Goal: Find specific page/section: Find specific page/section

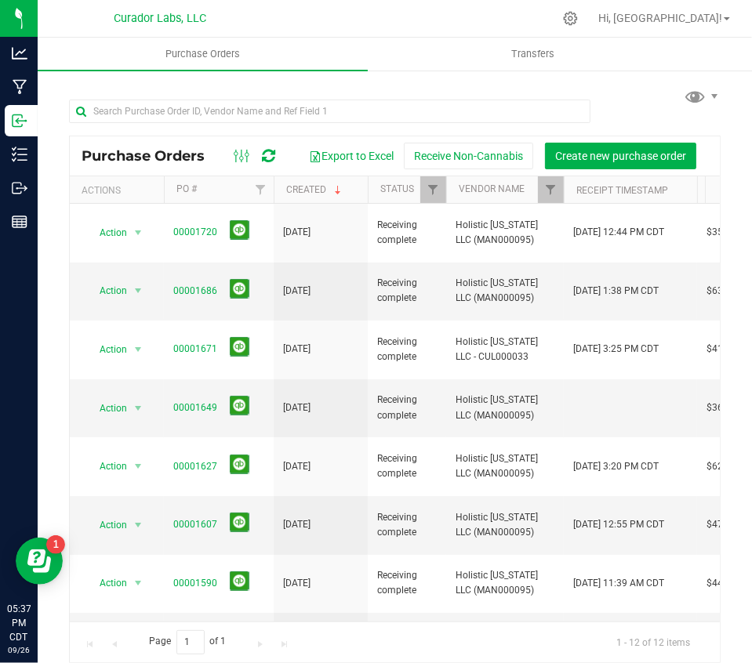
scroll to position [0, 251]
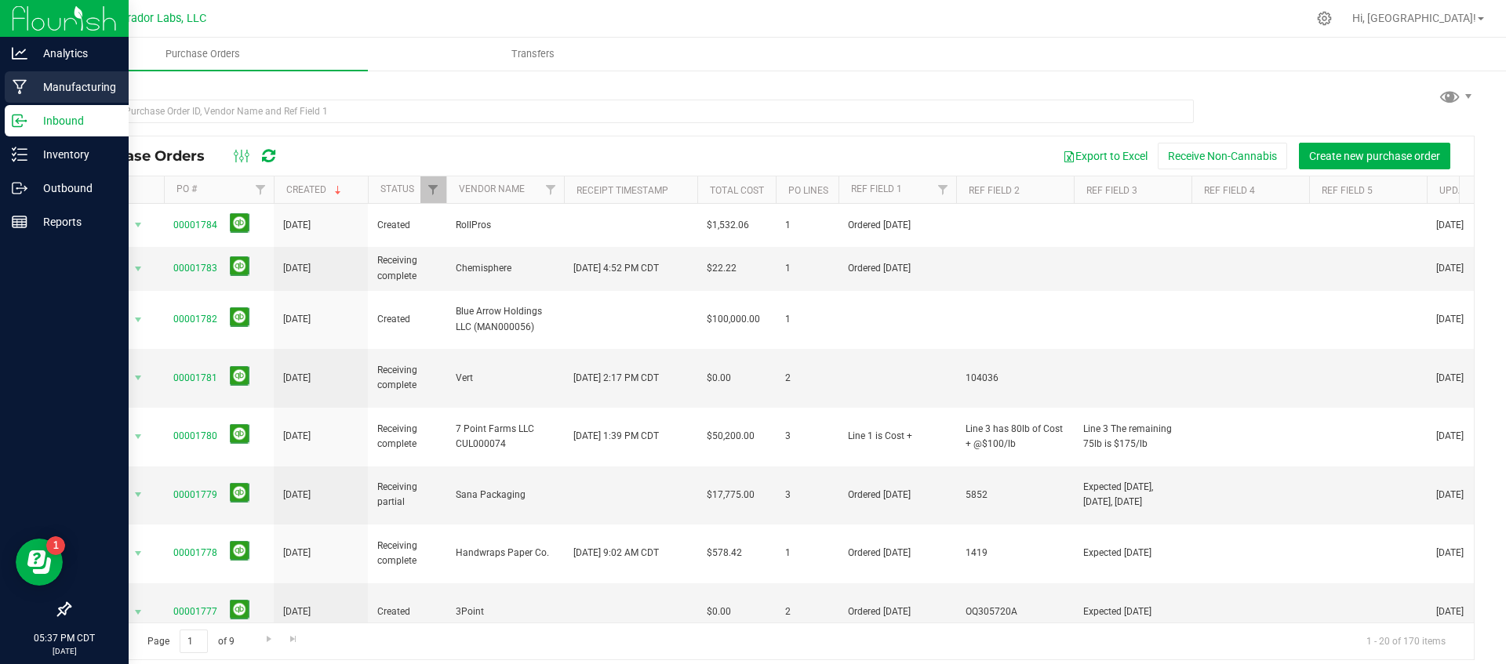
click at [55, 88] on p "Manufacturing" at bounding box center [74, 87] width 94 height 19
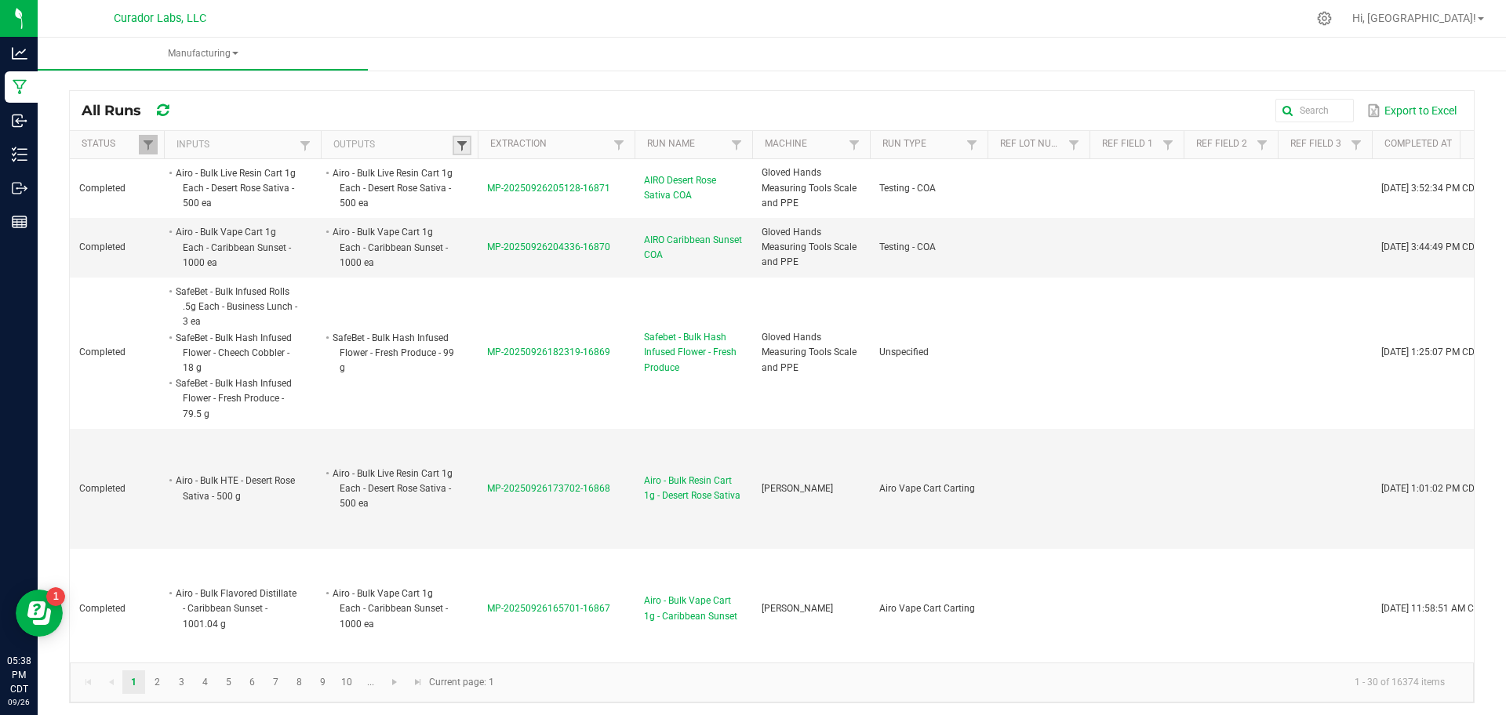
click at [467, 149] on span at bounding box center [462, 146] width 13 height 13
click at [487, 174] on input "text" at bounding box center [544, 177] width 162 height 24
paste input "HeadChange - Bulk Fresh Frozen - XO - Purple Pi"
type input "HeadChange - Bulk Fresh Frozen - XO - Purple Pie"
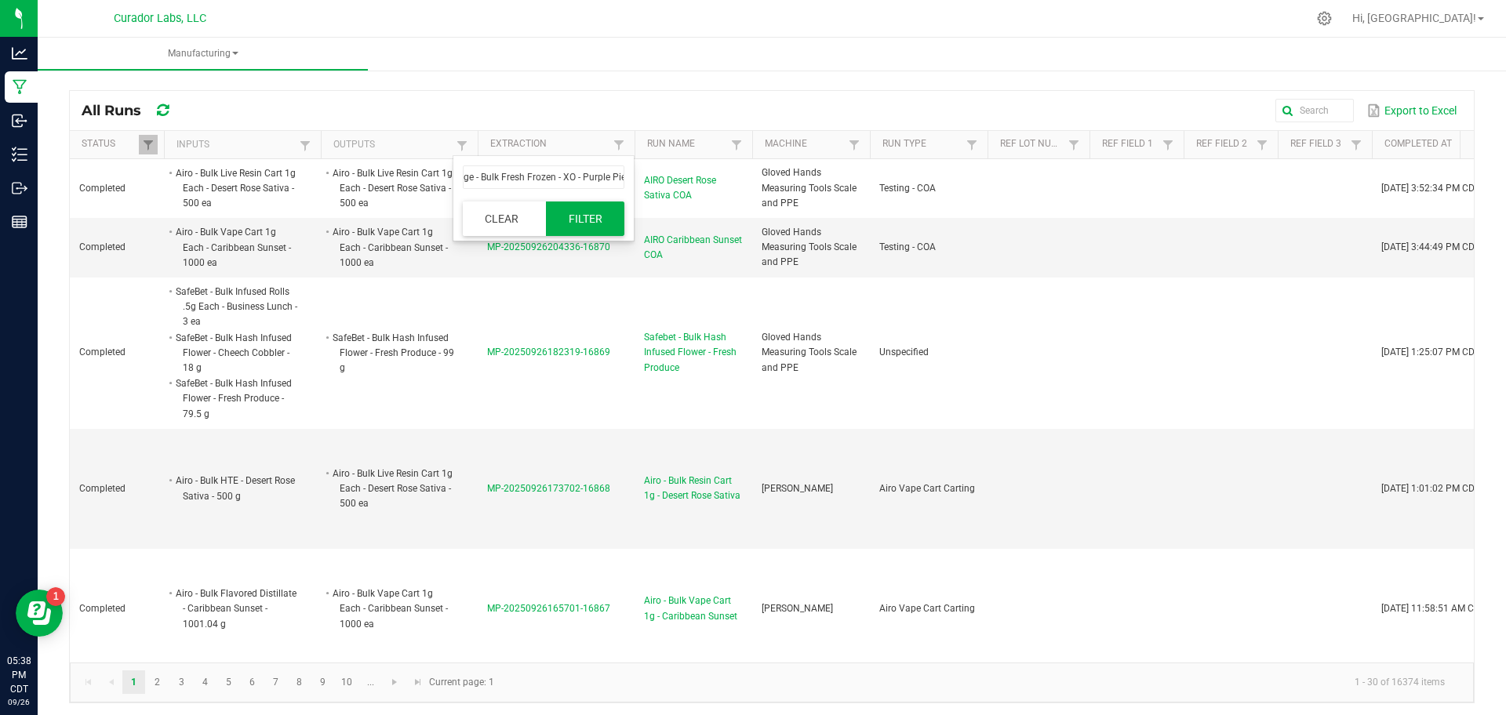
scroll to position [0, 0]
click at [611, 235] on button "Filter" at bounding box center [585, 219] width 78 height 35
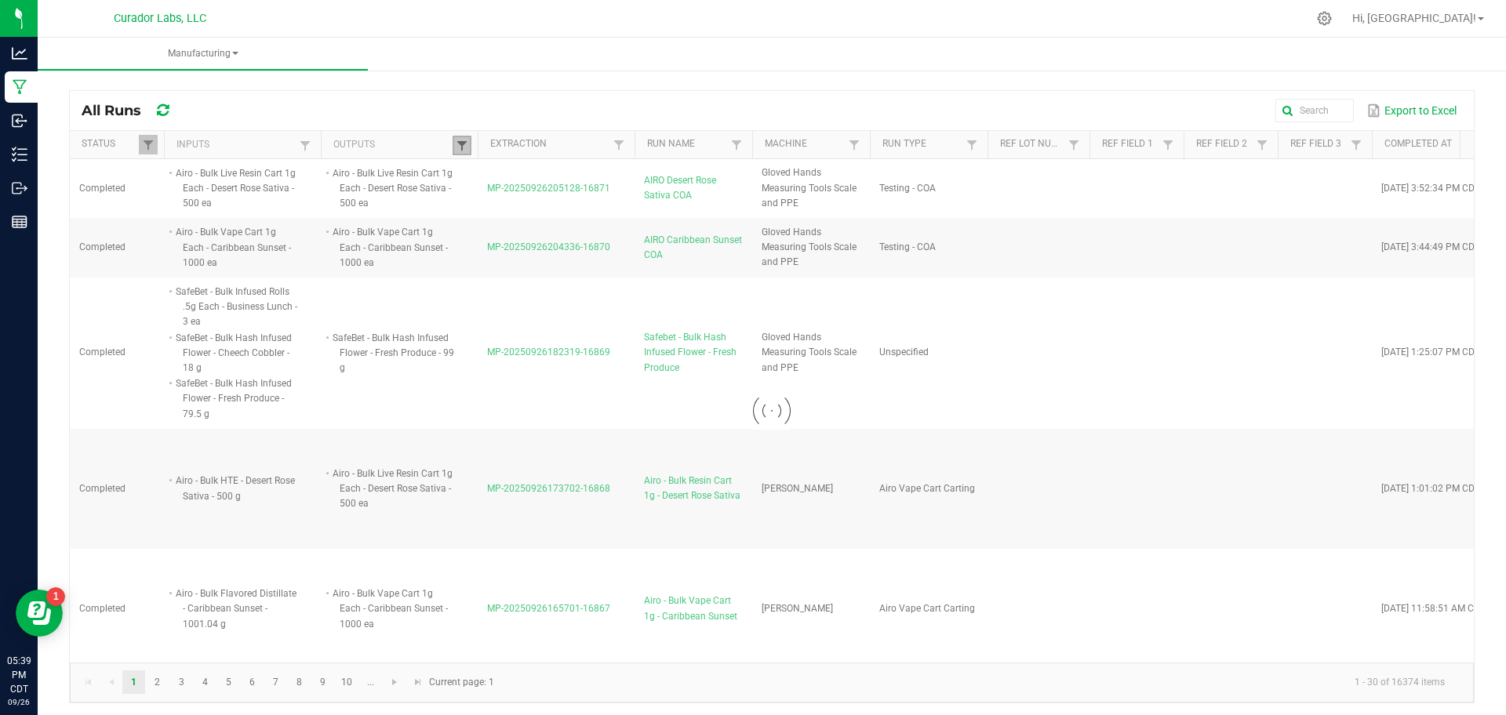
click at [461, 147] on span at bounding box center [462, 146] width 13 height 13
click at [503, 221] on div at bounding box center [772, 410] width 1404 height 503
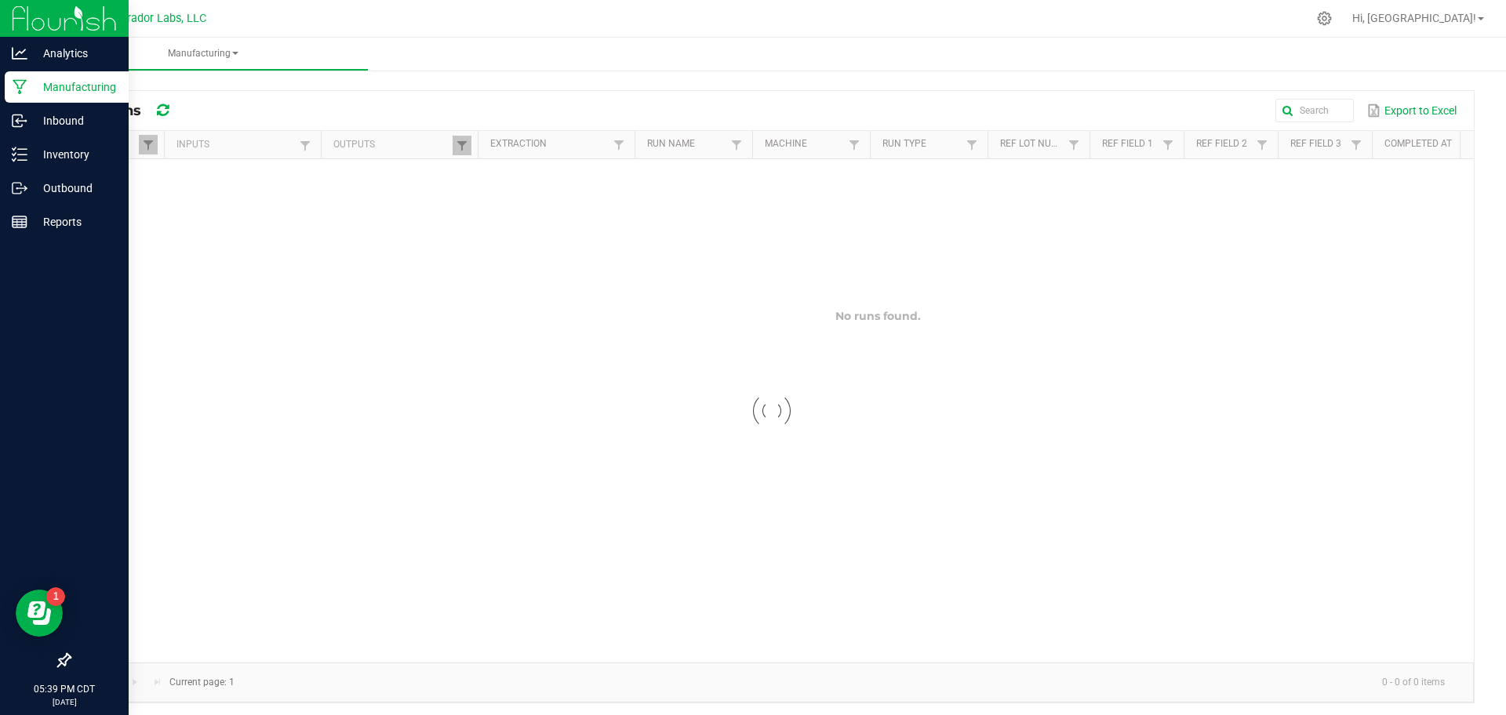
click at [17, 83] on icon at bounding box center [20, 87] width 15 height 16
click at [26, 9] on img at bounding box center [64, 18] width 105 height 37
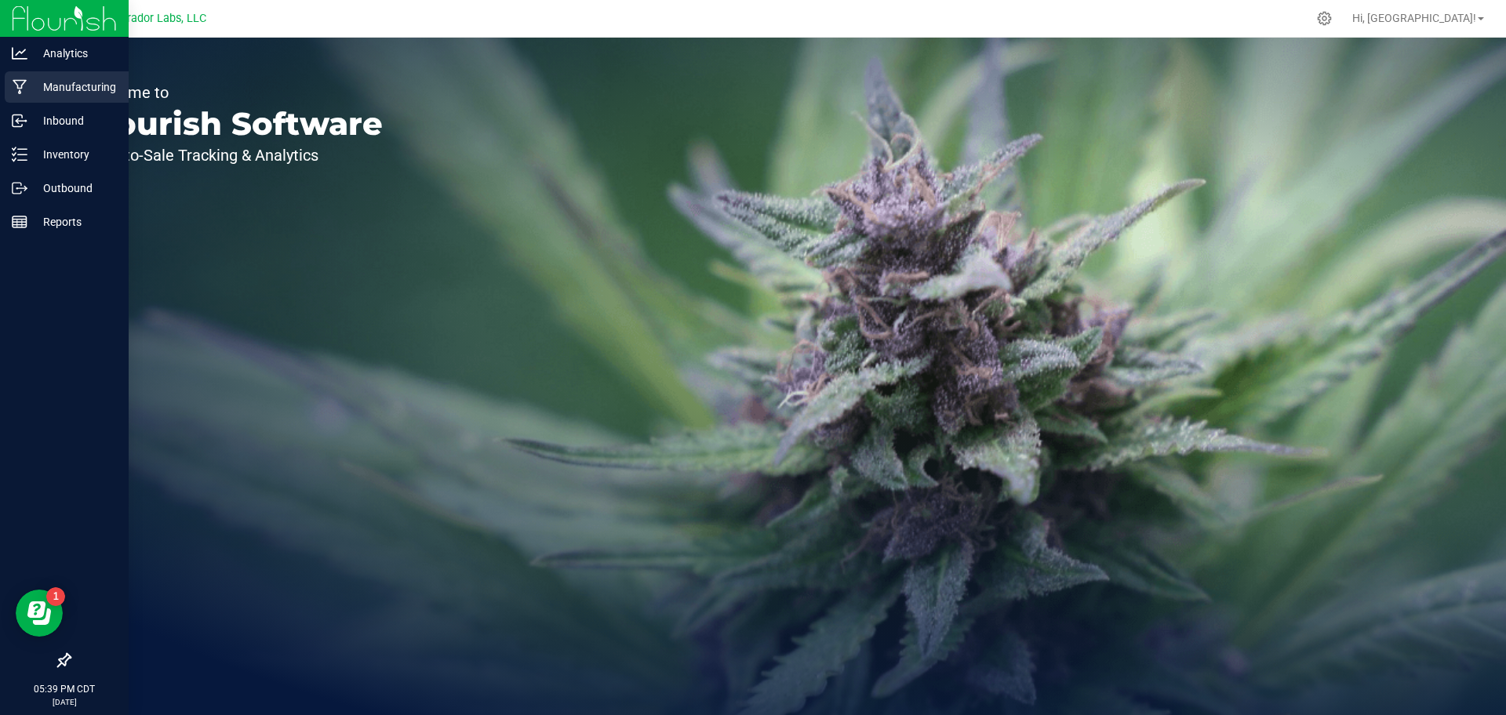
click at [44, 93] on p "Manufacturing" at bounding box center [74, 87] width 94 height 19
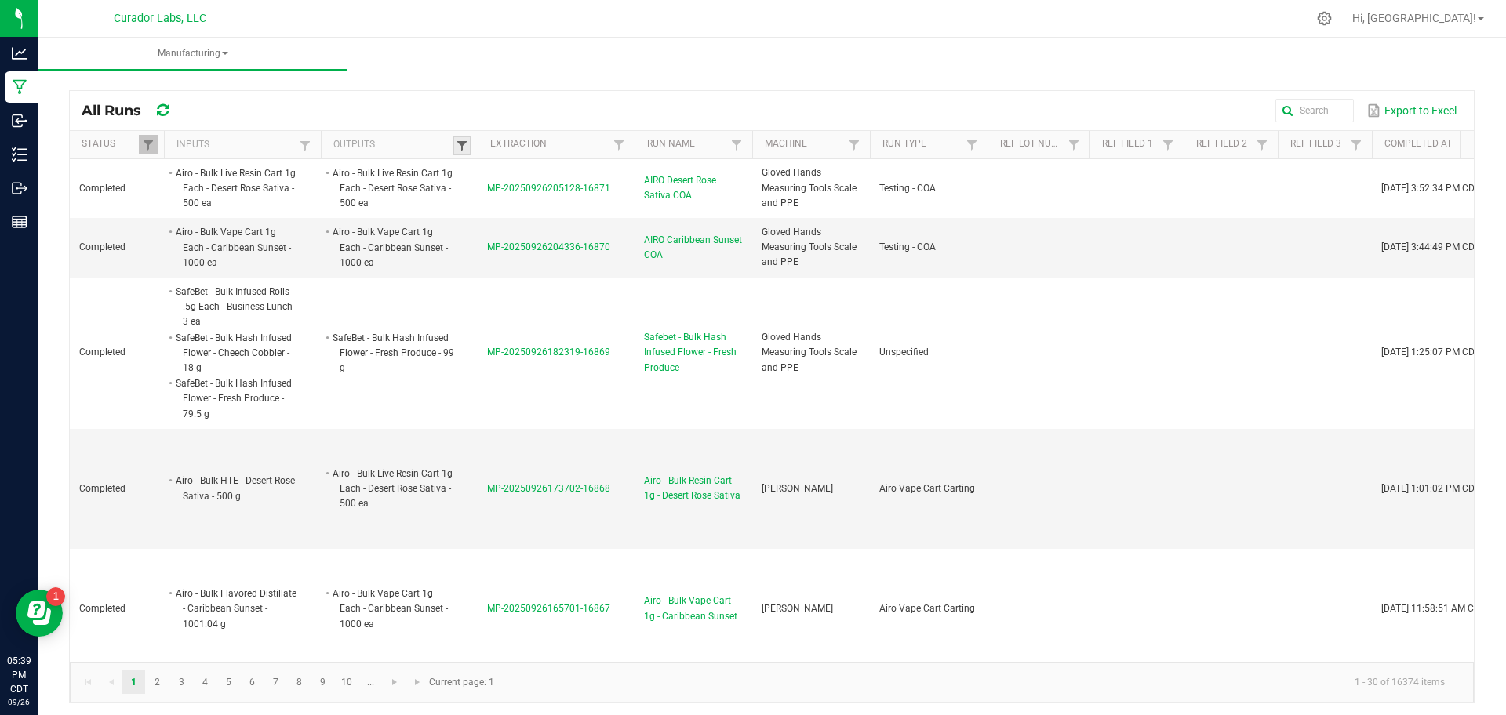
click at [461, 151] on span at bounding box center [462, 146] width 13 height 13
click at [521, 176] on input "text" at bounding box center [544, 177] width 162 height 24
paste input "HeadChange - Bulk Water Hash Slurry - Purple Pi"
type input "HeadChange - Bulk Water Hash Slurry - Purple Pi"
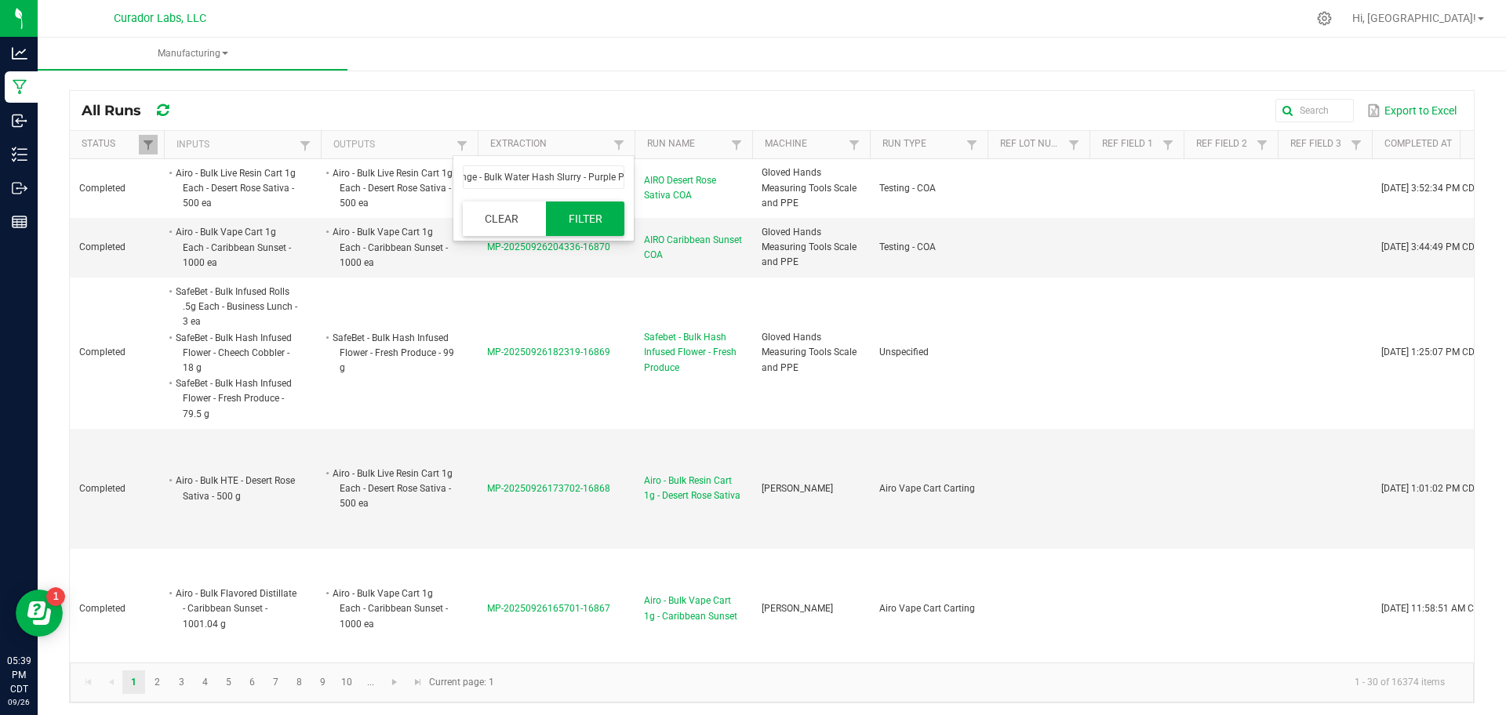
click at [604, 219] on button "Filter" at bounding box center [585, 219] width 78 height 35
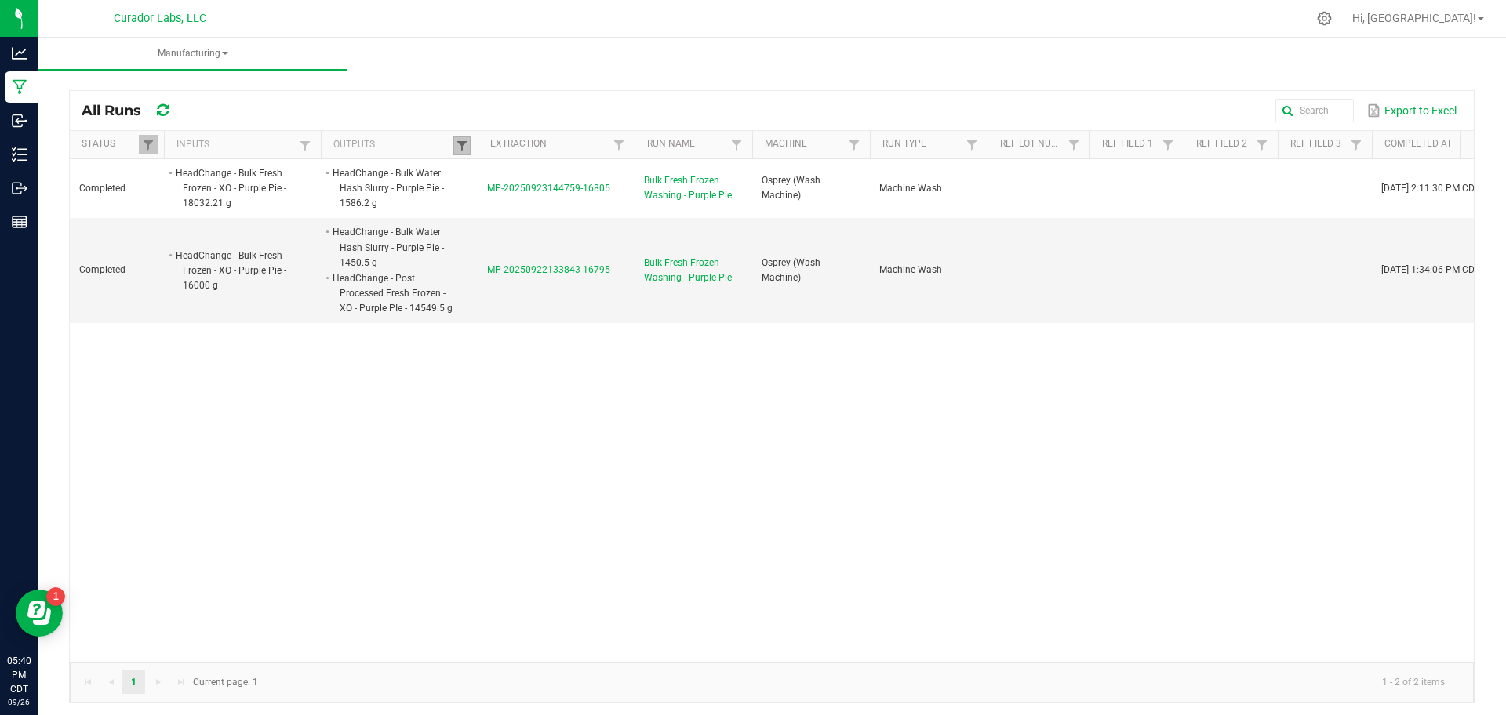
click at [464, 147] on span at bounding box center [462, 146] width 13 height 13
click at [510, 220] on button "Clear" at bounding box center [502, 219] width 78 height 35
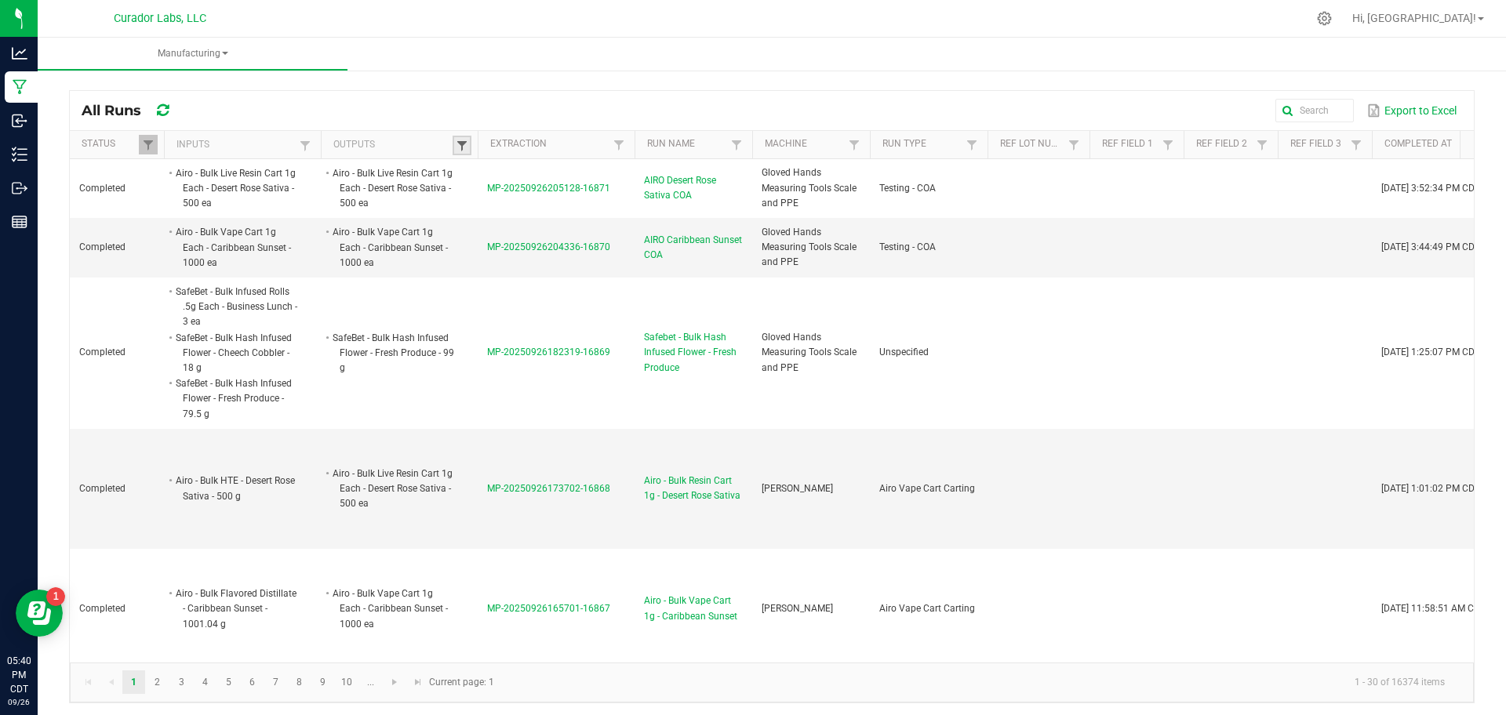
click at [456, 147] on span at bounding box center [462, 146] width 13 height 13
click at [487, 174] on input "text" at bounding box center [544, 177] width 162 height 24
type input "purple pie"
click button "Filter" at bounding box center [585, 219] width 78 height 35
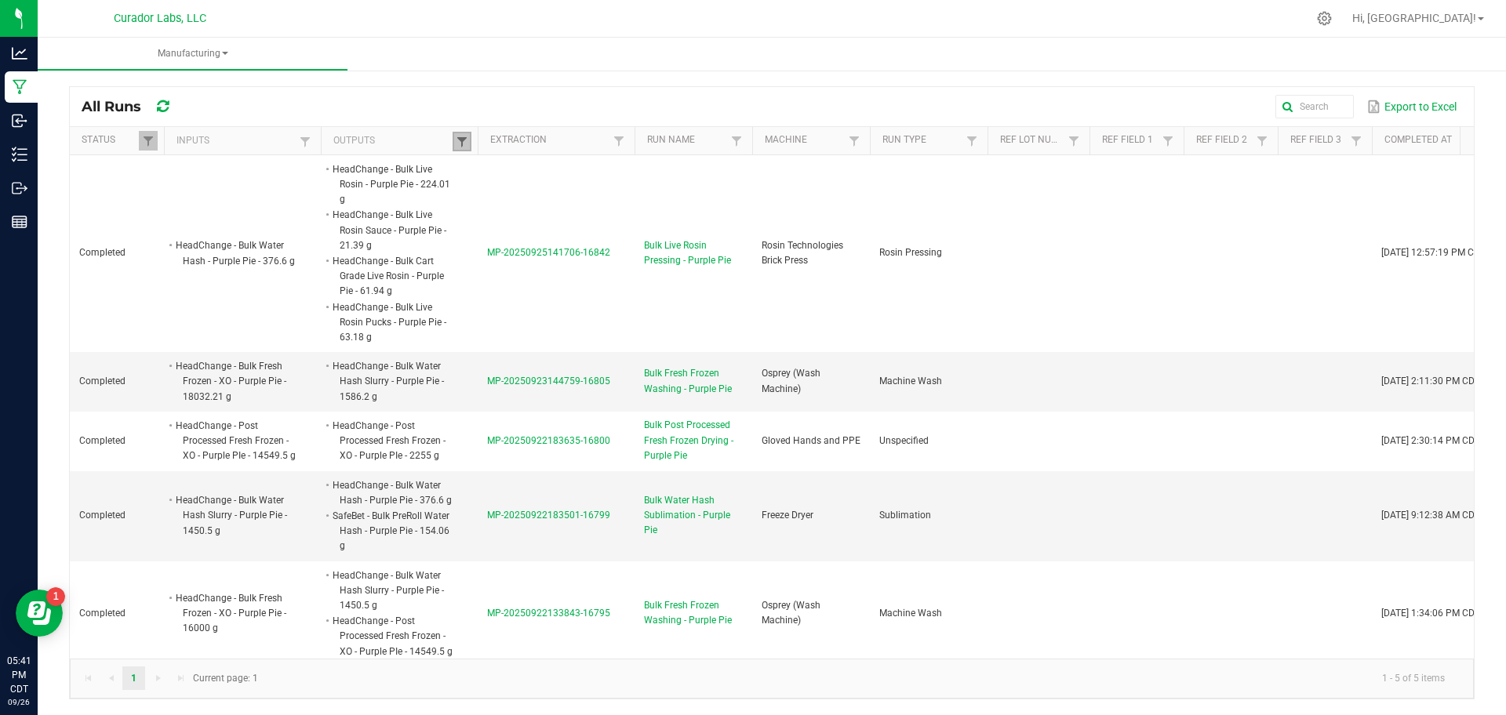
click at [467, 136] on span at bounding box center [462, 142] width 13 height 13
click at [507, 175] on input "purple pie" at bounding box center [544, 174] width 162 height 24
